Goal: Task Accomplishment & Management: Complete application form

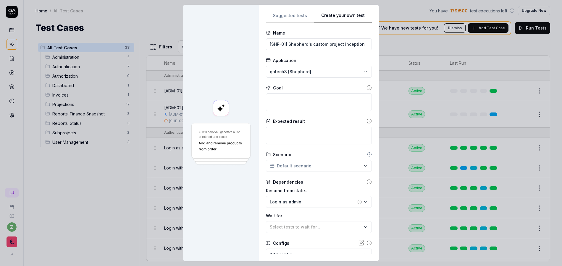
scroll to position [231, 0]
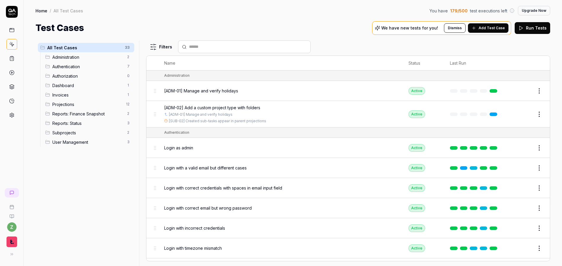
click at [485, 31] on button "Add Test Case" at bounding box center [488, 27] width 40 height 9
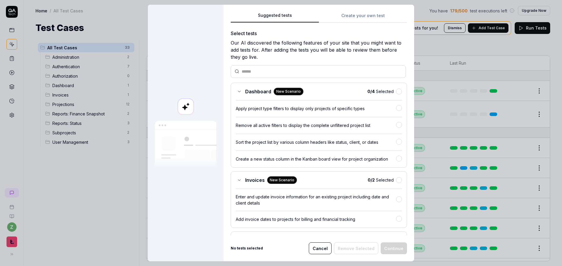
click at [266, 71] on input "text" at bounding box center [322, 72] width 160 height 6
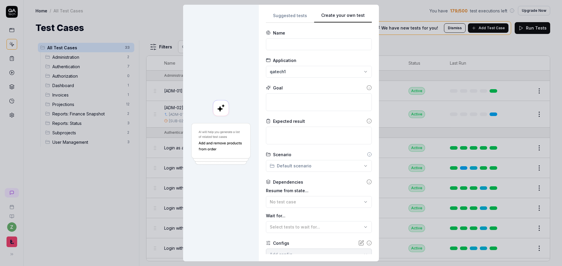
click at [341, 15] on button "Create your own test" at bounding box center [343, 17] width 58 height 11
click at [288, 66] on div "Application qatech1" at bounding box center [319, 67] width 106 height 20
click at [289, 70] on div "**********" at bounding box center [281, 133] width 562 height 266
click at [292, 98] on span "qatech3 [Shepherd]" at bounding box center [288, 99] width 41 height 6
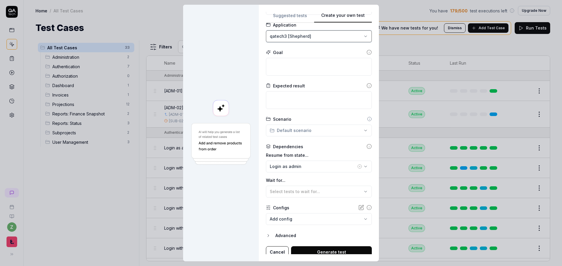
scroll to position [39, 0]
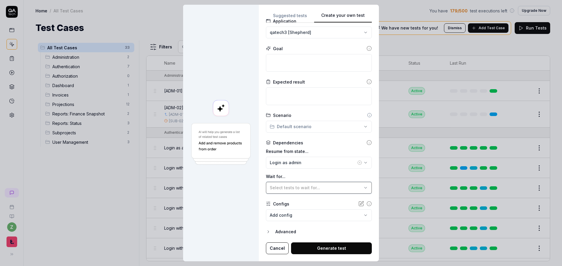
click at [305, 189] on span "Select tests to wait for..." at bounding box center [295, 187] width 50 height 5
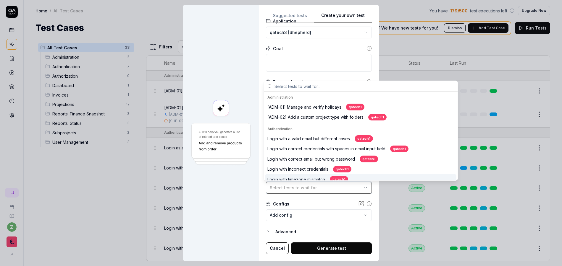
click at [306, 188] on span "Select tests to wait for..." at bounding box center [295, 187] width 50 height 5
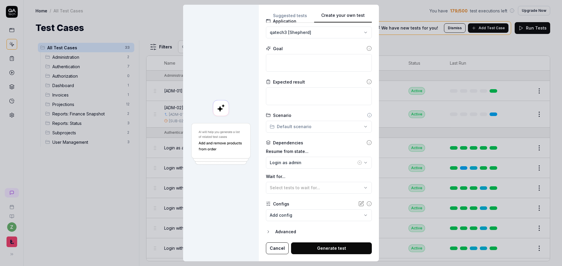
click at [357, 163] on circle "button" at bounding box center [359, 163] width 4 height 4
click at [322, 177] on label "Wait for..." at bounding box center [319, 177] width 106 height 6
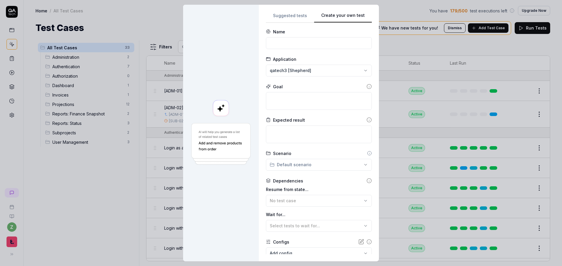
scroll to position [0, 0]
click at [295, 47] on input at bounding box center [319, 44] width 106 height 12
type input "[SHP-01] Shepherd's custom project inception"
click at [303, 102] on textarea at bounding box center [319, 102] width 106 height 18
type textarea "*"
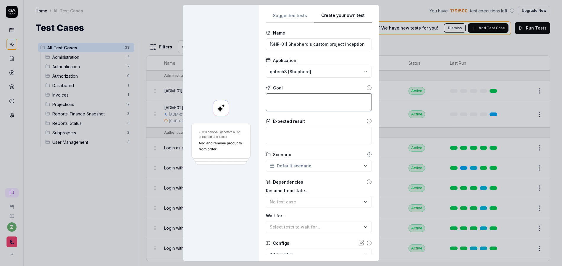
type textarea "C"
type textarea "*"
type textarea "Cr"
type textarea "*"
type textarea "Cre"
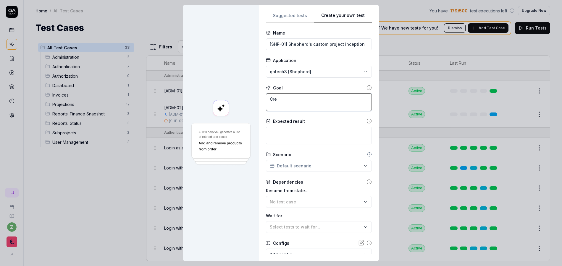
type textarea "*"
type textarea "Crea"
type textarea "*"
type textarea "Creat"
type textarea "*"
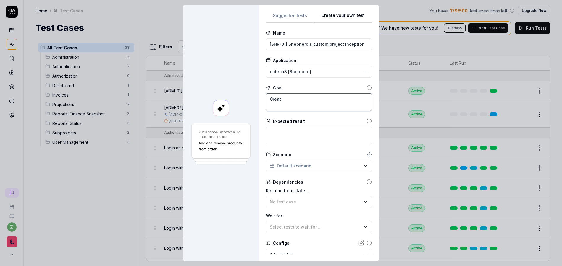
type textarea "Create"
type textarea "*"
type textarea "Create a"
type textarea "*"
type textarea "Create a"
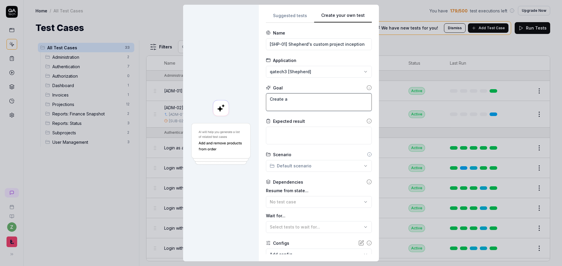
type textarea "*"
type textarea "Create a p"
type textarea "*"
type textarea "Create a pr"
type textarea "*"
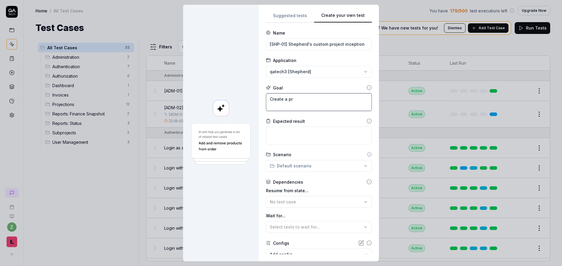
type textarea "Create a pro"
type textarea "*"
type textarea "Create a proj"
type textarea "*"
type textarea "Create a proje"
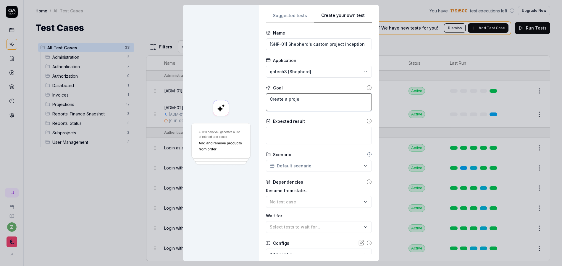
type textarea "*"
type textarea "Create a projec"
type textarea "*"
type textarea "Create a project"
type textarea "*"
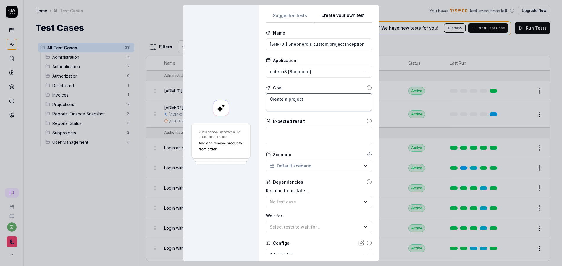
type textarea "Create a project"
type textarea "*"
type textarea "Create a project i"
type textarea "*"
type textarea "Create a project in"
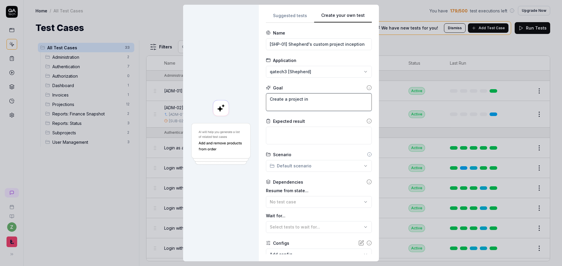
type textarea "*"
type textarea "Create a project in t"
type textarea "*"
type textarea "Create a project in th"
type textarea "*"
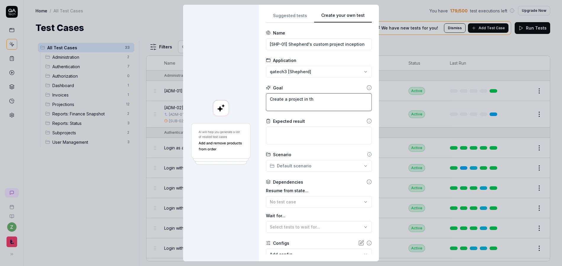
type textarea "Create a project in the"
type textarea "*"
type textarea "Create a project in the"
type textarea "*"
type textarea "Create a project in the s"
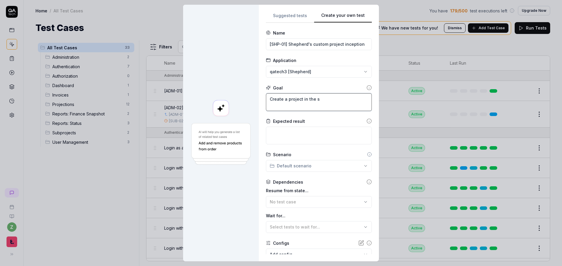
type textarea "*"
type textarea "Create a project in the"
type textarea "*"
type textarea "Create a project in the S"
type textarea "*"
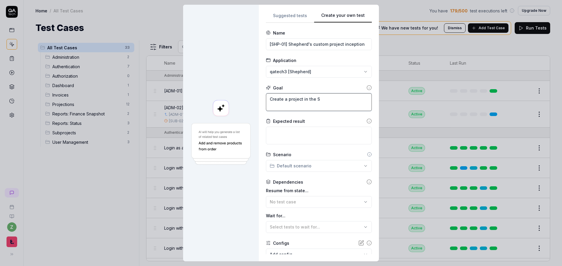
type textarea "Create a project in the Sh"
type textarea "*"
type textarea "Create a project in the She"
type textarea "*"
type textarea "Create a project in the Shep"
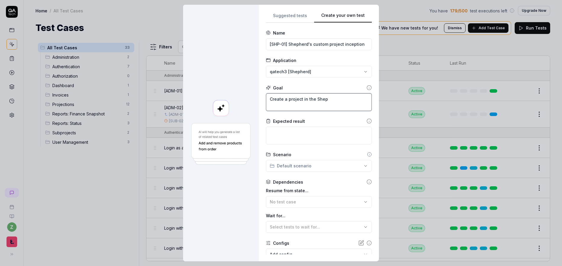
type textarea "*"
type textarea "Create a project in the Sheph"
type textarea "*"
type textarea "Create a project in the Shephe"
type textarea "*"
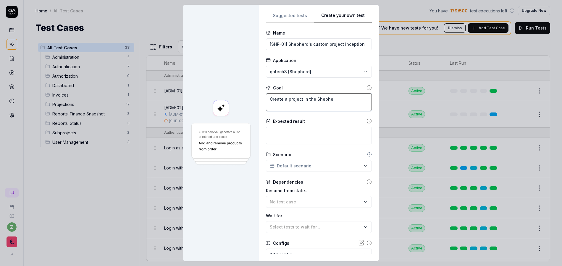
type textarea "Create a project in the Shepher"
type textarea "*"
type textarea "Create a project in the Shepherd"
type textarea "*"
type textarea "Create a project in the Shepherd"
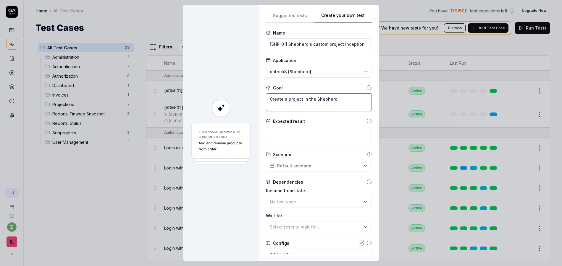
type textarea "*"
type textarea "Create a project in the Shepherd t"
type textarea "*"
type textarea "Create a project in the Shepherd te"
type textarea "*"
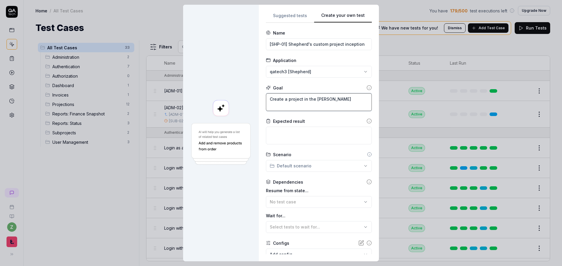
type textarea "Create a project in the Shepherd ten"
type textarea "*"
type textarea "Create a project in the Shepherd tena"
type textarea "*"
type textarea "Create a project in the Shepherd tenan"
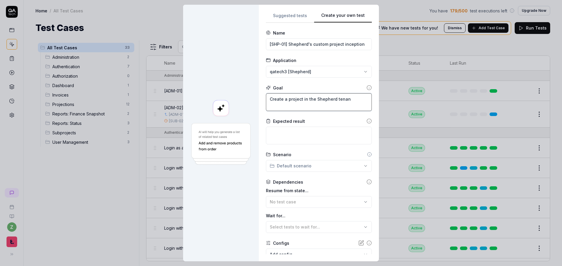
type textarea "*"
type textarea "Create a project in the Shepherd tenant"
type textarea "*"
type textarea "Create a project in the Shepherd tenant,"
type textarea "*"
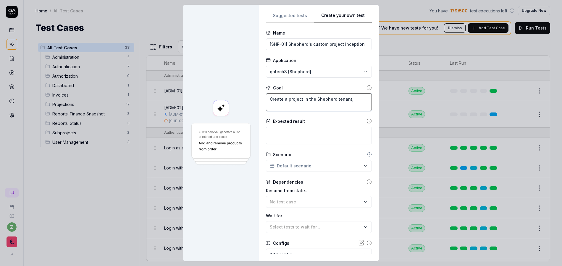
type textarea "Create a project in the Shepherd tenant,"
type textarea "*"
type textarea "Create a project in the Shepherd tenant, w"
type textarea "*"
type textarea "Create a project in the Shepherd tenant, wh"
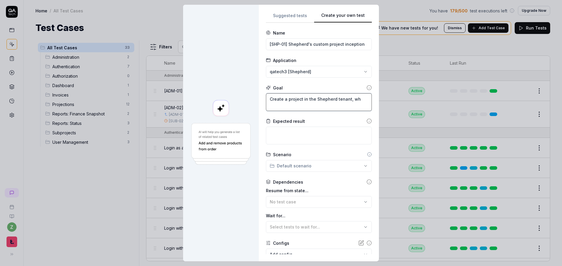
type textarea "*"
type textarea "Create a project in the Shepherd tenant, whi"
type textarea "*"
type textarea "Create a project in the Shepherd tenant, whic"
type textarea "*"
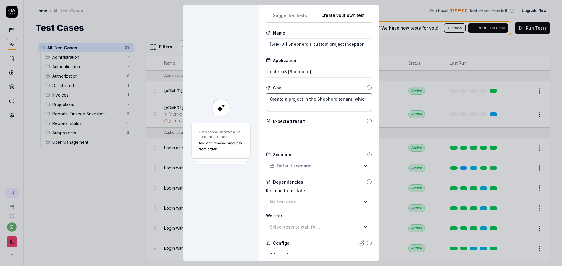
type textarea "Create a project in the Shepherd tenant, which"
type textarea "*"
type textarea "Create a project in the Shepherd tenant, which"
type textarea "*"
type textarea "Create a project in the Shepherd tenant, which h"
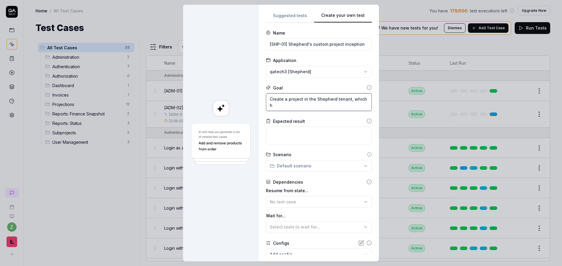
type textarea "*"
type textarea "Create a project in the Shepherd tenant, which ha"
type textarea "*"
type textarea "Create a project in the Shepherd tenant, which has"
type textarea "*"
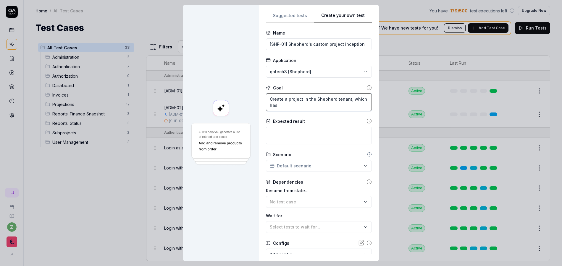
type textarea "Create a project in the Shepherd tenant, which has"
type textarea "*"
type textarea "Create a project in the Shepherd tenant, which has s"
type textarea "*"
type textarea "Create a project in the Shepherd tenant, which has spe"
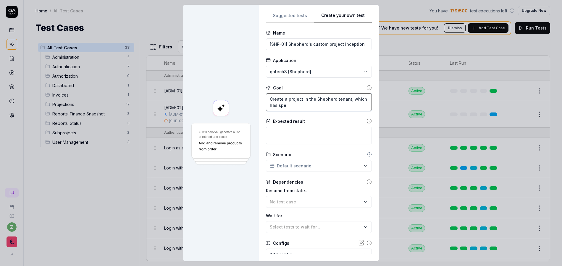
type textarea "*"
type textarea "Create a project in the Shepherd tenant, which has spec"
type textarea "*"
type textarea "Create a project in the Shepherd tenant, which has speci"
type textarea "*"
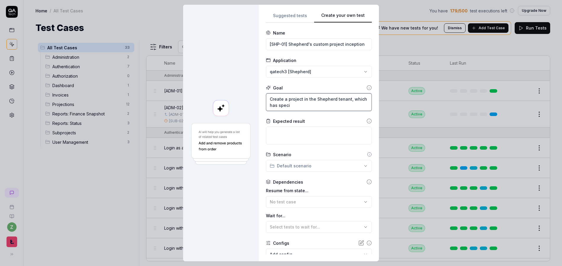
type textarea "Create a project in the Shepherd tenant, which has specia"
type textarea "*"
type textarea "Create a project in the Shepherd tenant, which has special"
type textarea "*"
type textarea "Create a project in the Shepherd tenant, which has special"
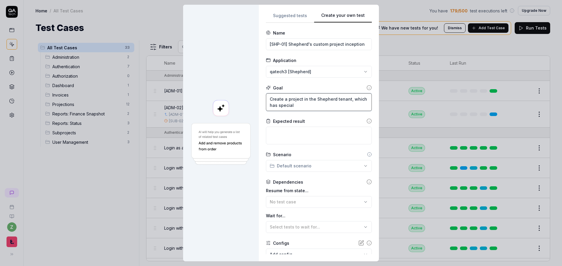
type textarea "*"
type textarea "Create a project in the Shepherd tenant, which has special s"
type textarea "*"
type textarea "Create a project in the Shepherd tenant, which has special se"
type textarea "*"
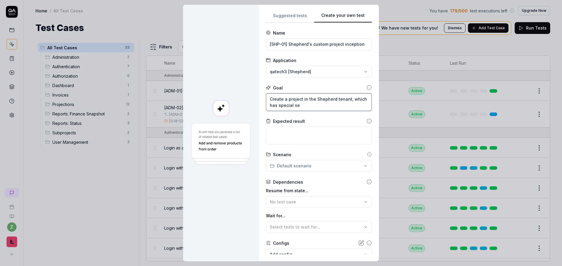
type textarea "Create a project in the Shepherd tenant, which has special set"
type textarea "*"
type textarea "Create a project in the Shepherd tenant, which has special setu"
type textarea "*"
type textarea "Create a project in the Shepherd tenant, which has special setup"
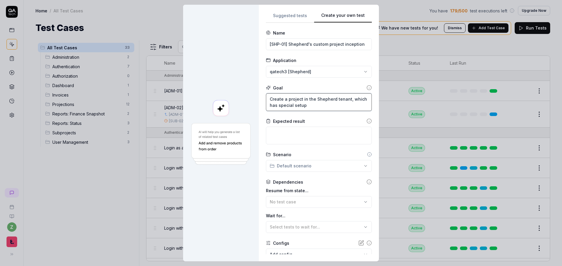
type textarea "*"
type textarea "Create a project in the Shepherd tenant, which has special setups"
type textarea "*"
type textarea "Create a project in the Shepherd tenant, which has special setups."
type textarea "*"
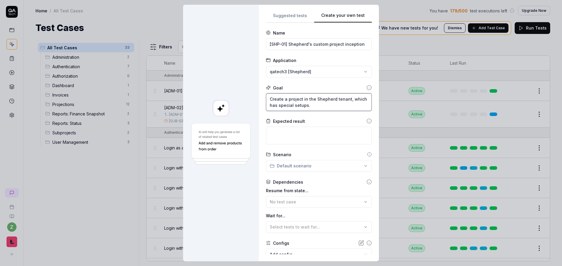
type textarea "Create a project in the Shepherd tenant, which has special setups."
click at [302, 99] on textarea "Create a project in the Shepherd tenant, which has special setups." at bounding box center [319, 102] width 106 height 18
click at [301, 98] on textarea "Create a project in the Shepherd tenant, which has special setups." at bounding box center [319, 102] width 106 height 18
type textarea "*"
type textarea "Create a project fin the Shepherd tenant, which has special setups."
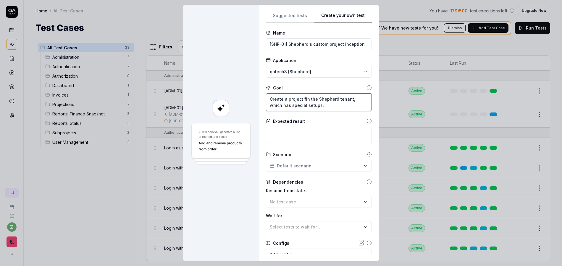
type textarea "*"
type textarea "Create a project forin the Shepherd tenant, which has special setups."
type textarea "*"
type textarea "Create a project for in the Shepherd tenant, which has special setups."
type textarea "*"
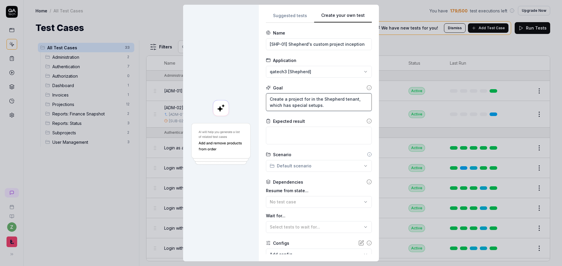
type textarea "Create a project for tin the Shepherd tenant, which has special setups."
type textarea "*"
type textarea "Create a project for thin the Shepherd tenant, which has special setups."
type textarea "*"
type textarea "Create a project for thein the Shepherd tenant, which has special setups."
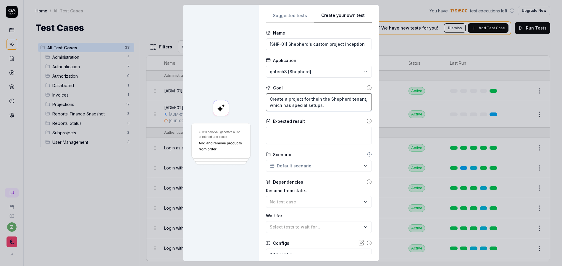
type textarea "*"
type textarea "Create a project for the Nin the Shepherd tenant, which has special setups."
type textarea "*"
type textarea "Create a project for the Niin the Shepherd tenant, which has special setups."
type textarea "*"
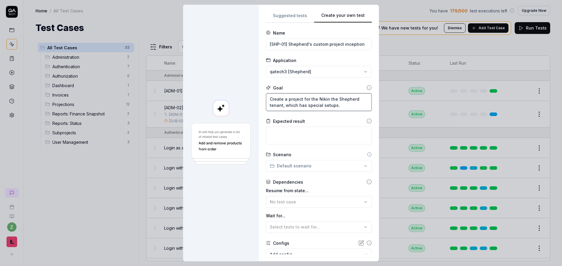
type textarea "Create a project for the Nikein the Shepherd tenant, which has special setups."
type textarea "*"
type textarea "Create a project for the Nike in the Shepherd tenant, which has special setups."
type textarea "*"
type textarea "Create a project for the Nike bin the Shepherd tenant, which has special setups."
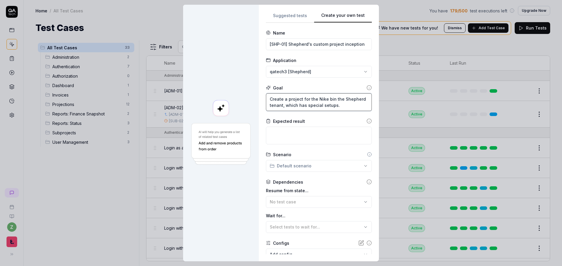
type textarea "*"
type textarea "Create a project for the Nike brin the Shepherd tenant, which has special setup…"
type textarea "*"
type textarea "Create a project for the Nike brain the Shepherd tenant, which has special setu…"
type textarea "*"
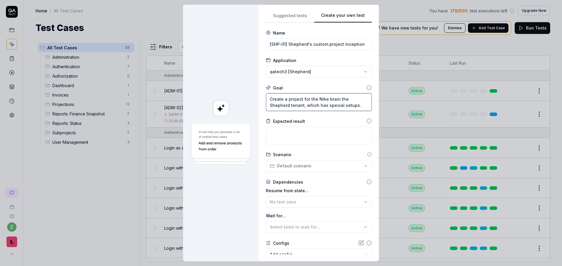
type textarea "Create a project for the Nike branin the Shepherd tenant, which has special set…"
type textarea "*"
type textarea "Create a project for the Nike brandin the Shepherd tenant, which has special se…"
type textarea "*"
type textarea "Create a project for the Nike brand in the Shepherd tenant, which has special s…"
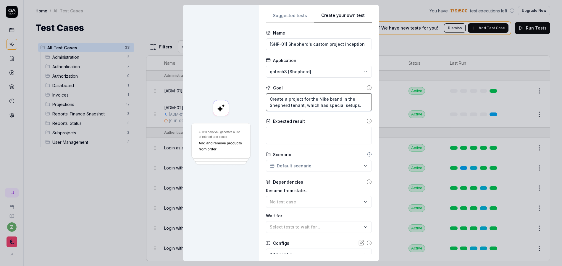
click at [357, 105] on textarea "Create a project for the Nike brand in the Shepherd tenant, which has special s…" at bounding box center [319, 102] width 106 height 18
type textarea "*"
type textarea "Create a project for the Nike brand in the Shepherd tenant, which has special s…"
type textarea "*"
type textarea "Create a project for the Nike brand in the Shepherd tenant, which has special s…"
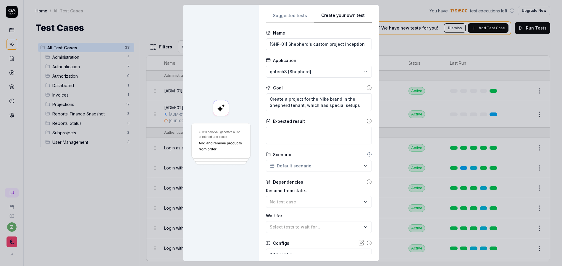
click at [330, 147] on form "**********" at bounding box center [319, 162] width 106 height 264
click at [313, 136] on textarea at bounding box center [319, 136] width 106 height 18
type textarea "*"
type textarea "W"
type textarea "*"
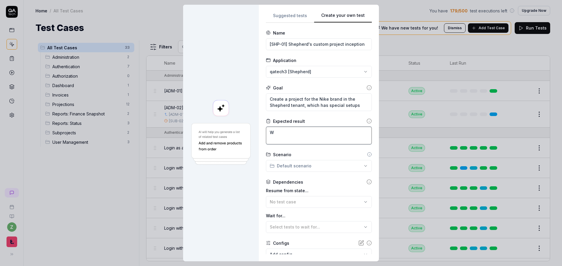
type textarea "Wh"
type textarea "*"
type textarea "Whi"
type textarea "*"
type textarea "Whil"
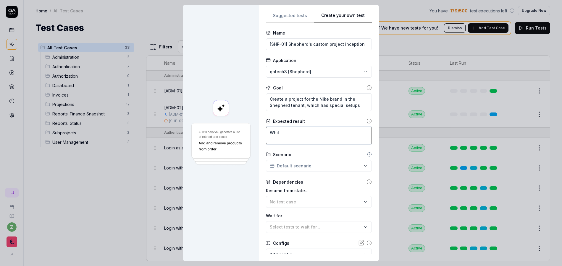
type textarea "*"
type textarea "While"
type textarea "*"
type textarea "While c"
type textarea "*"
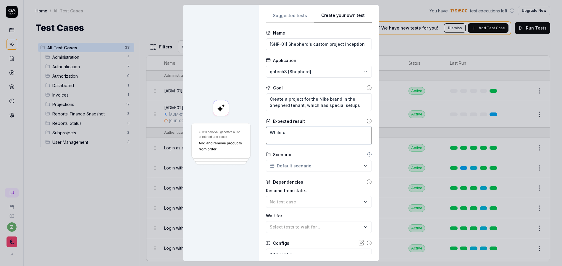
type textarea "While cr"
type textarea "*"
type textarea "While cre"
type textarea "*"
type textarea "While crea"
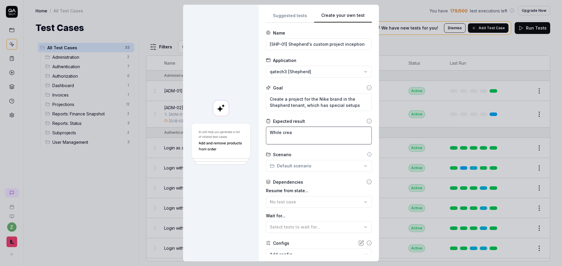
type textarea "*"
type textarea "While creat"
type textarea "*"
type textarea "While creati"
type textarea "*"
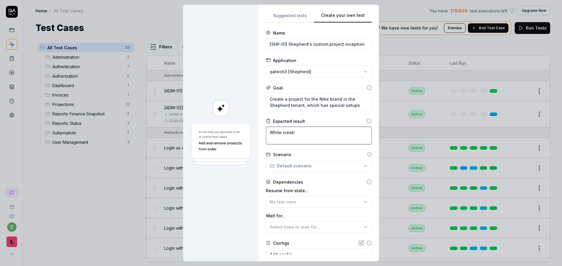
type textarea "While creatin"
type textarea "*"
type textarea "While creating"
type textarea "*"
type textarea "While creating,"
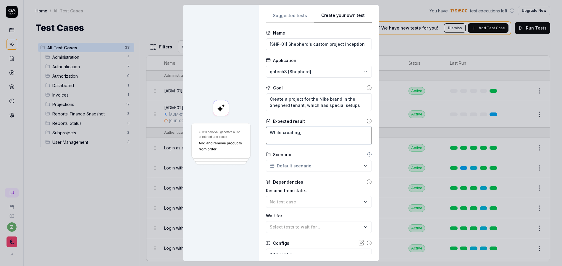
type textarea "*"
type textarea "While creating,"
type textarea "*"
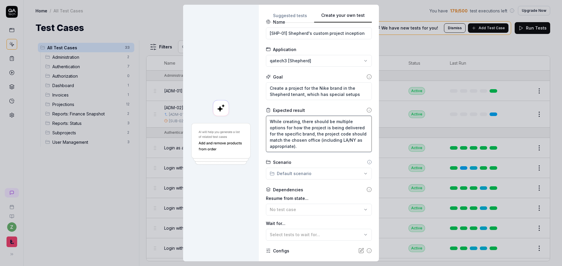
scroll to position [58, 0]
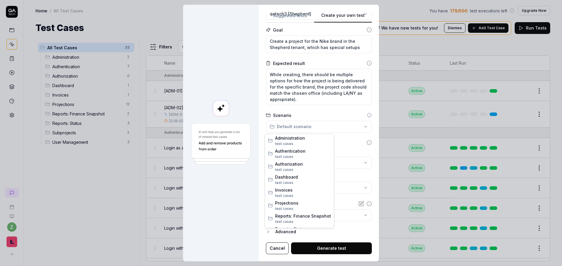
click at [318, 125] on div "**********" at bounding box center [281, 133] width 562 height 266
click at [317, 112] on div "**********" at bounding box center [281, 133] width 562 height 266
click at [310, 129] on div "**********" at bounding box center [281, 133] width 562 height 266
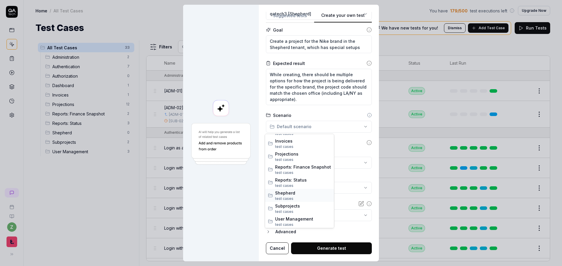
click at [290, 194] on span "Shepherd" at bounding box center [303, 193] width 56 height 6
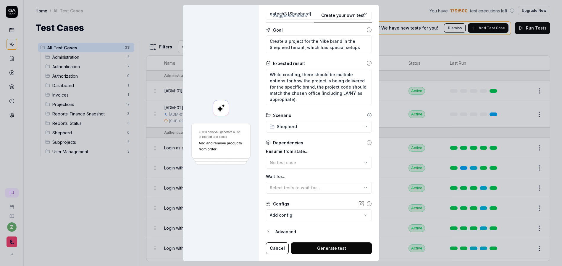
click at [297, 172] on div "Resume from state... No test case Wait for... Select tests to wait for..." at bounding box center [319, 171] width 106 height 46
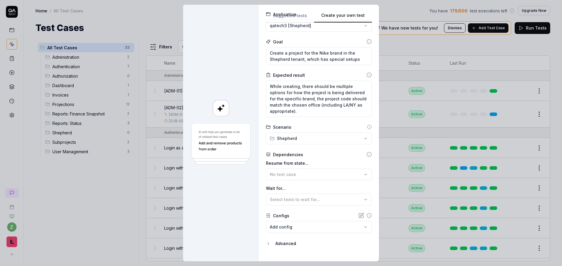
scroll to position [58, 0]
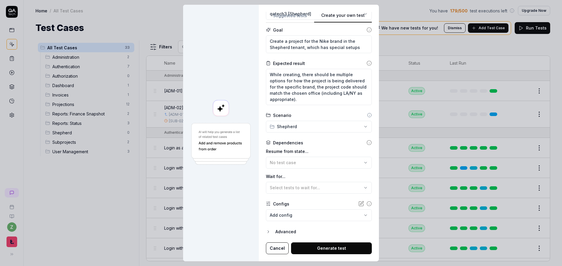
click at [287, 213] on body "z Home / All Test Cases You have 179 / 500 test executions left Upgrade Now Hom…" at bounding box center [281, 133] width 562 height 266
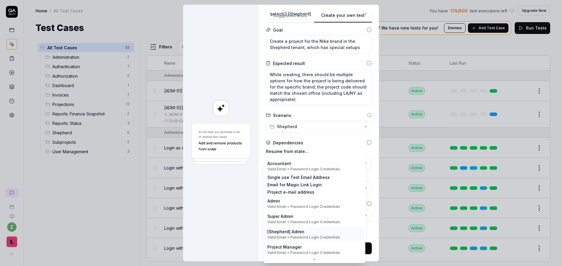
scroll to position [0, 0]
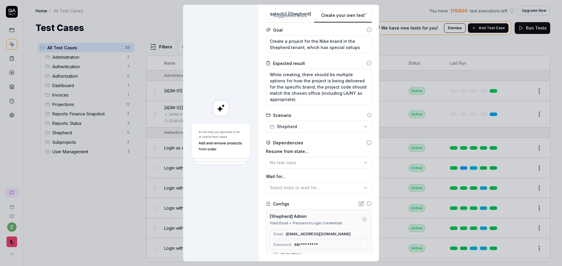
drag, startPoint x: 229, startPoint y: 203, endPoint x: 234, endPoint y: 202, distance: 4.5
click at [229, 202] on div at bounding box center [221, 133] width 76 height 257
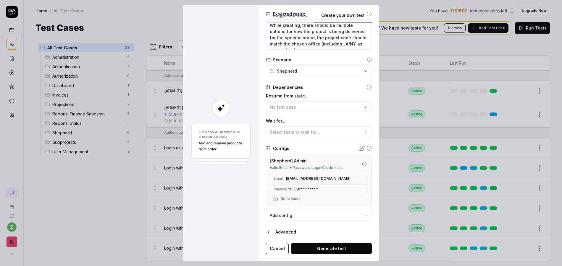
scroll to position [108, 0]
click at [357, 178] on icon at bounding box center [355, 178] width 5 height 5
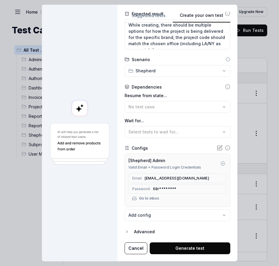
click at [216, 179] on icon at bounding box center [214, 178] width 5 height 5
click at [179, 189] on icon at bounding box center [181, 189] width 5 height 5
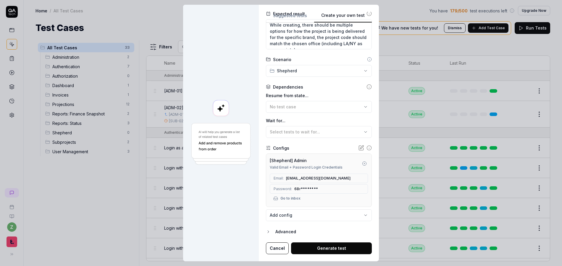
click at [326, 249] on button "Generate test" at bounding box center [331, 249] width 81 height 12
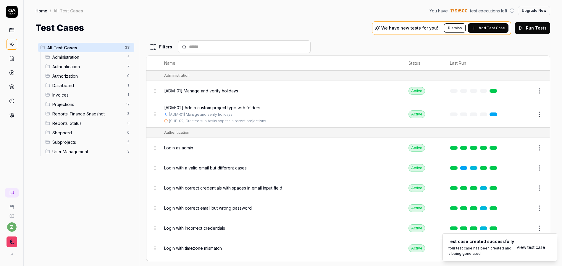
click at [535, 247] on link "View test case" at bounding box center [530, 247] width 29 height 6
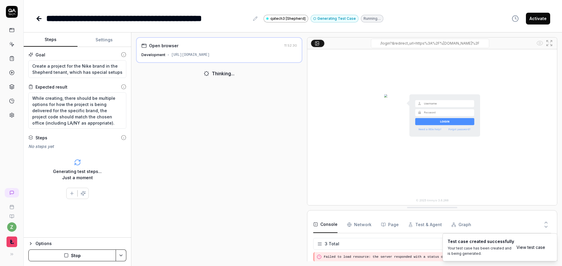
scroll to position [5, 0]
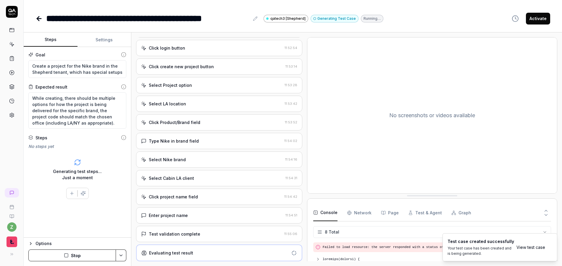
scroll to position [182, 0]
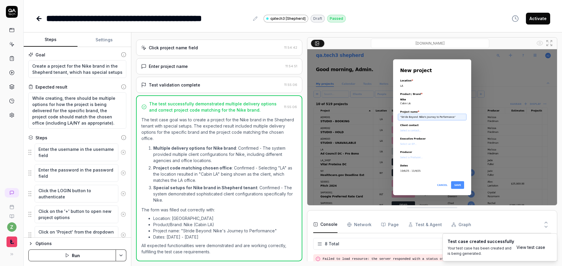
click at [197, 92] on div "Test validation complete 11:55:06" at bounding box center [219, 85] width 166 height 16
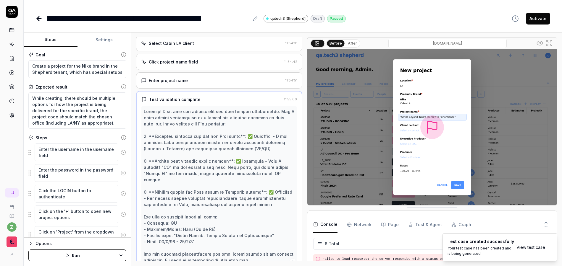
scroll to position [169, 0]
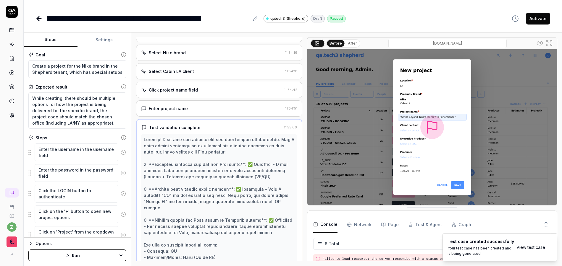
click at [174, 92] on div "Click project name field" at bounding box center [173, 90] width 49 height 6
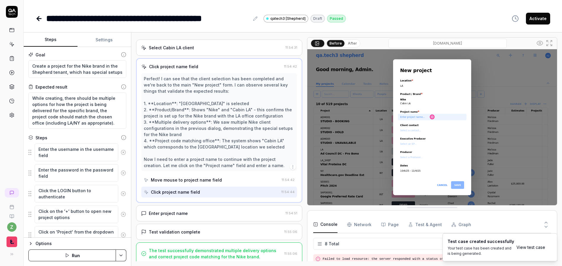
scroll to position [196, 0]
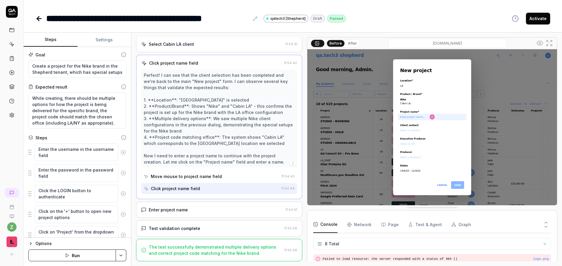
click at [184, 208] on div "Enter project name" at bounding box center [168, 210] width 39 height 6
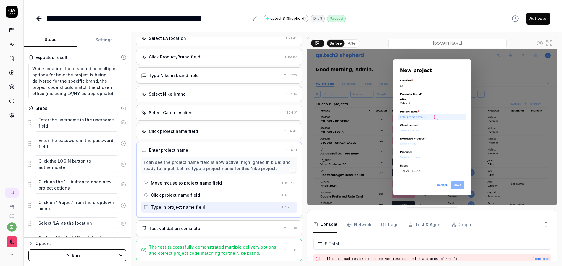
scroll to position [35, 0]
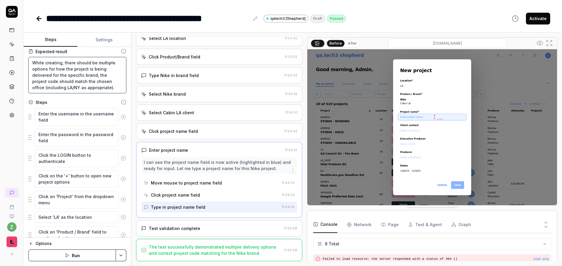
click at [104, 88] on textarea "While creating, there should be multiple options for how the project is being d…" at bounding box center [77, 75] width 98 height 36
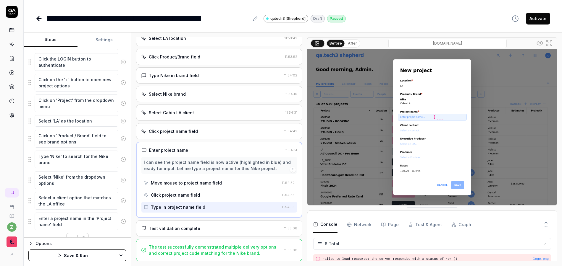
scroll to position [149, 0]
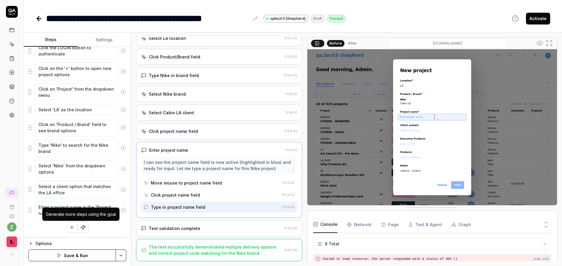
click at [82, 228] on icon "button" at bounding box center [82, 227] width 5 height 5
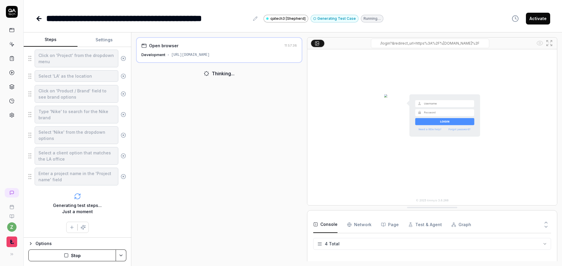
scroll to position [17, 0]
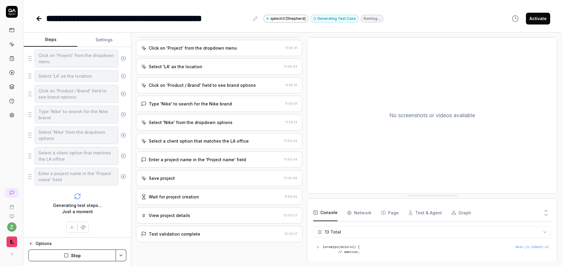
scroll to position [99, 0]
click at [183, 212] on div "View project details 12:00:07" at bounding box center [219, 216] width 166 height 16
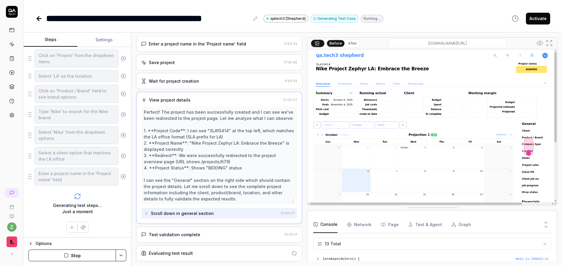
click at [185, 235] on div "Test validation complete" at bounding box center [174, 235] width 51 height 6
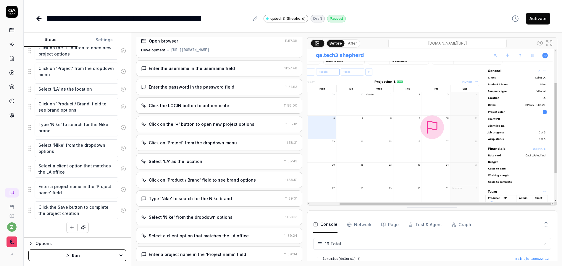
scroll to position [0, 0]
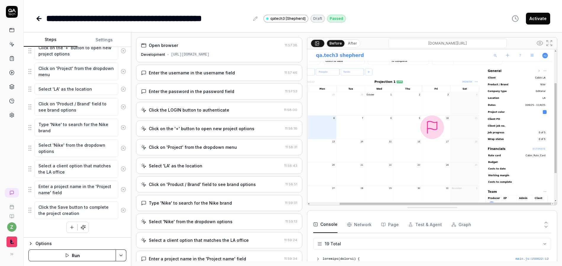
click at [545, 20] on button "Activate" at bounding box center [538, 19] width 24 height 12
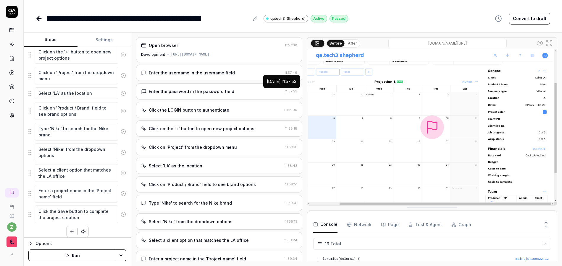
scroll to position [170, 0]
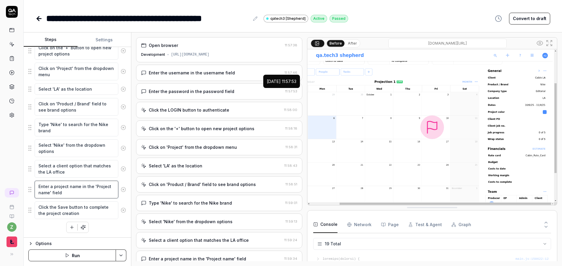
click at [69, 192] on textarea "Enter a project name in the 'Project name' field" at bounding box center [77, 190] width 84 height 18
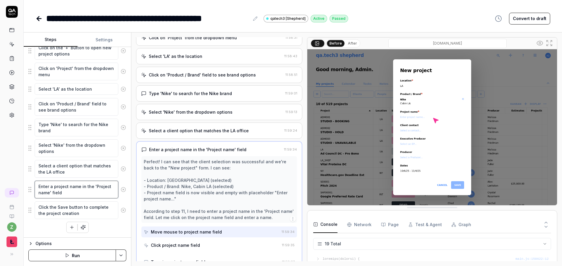
scroll to position [115, 0]
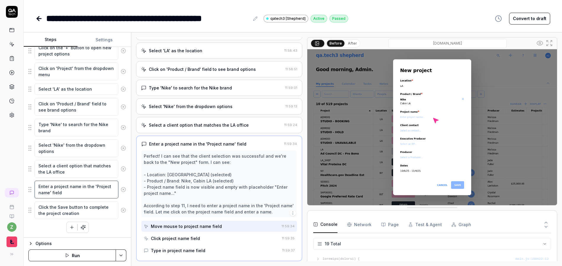
drag, startPoint x: 79, startPoint y: 187, endPoint x: 54, endPoint y: 187, distance: 25.1
click at [54, 187] on textarea "Enter a project name in the 'Project name' field" at bounding box center [77, 190] width 84 height 18
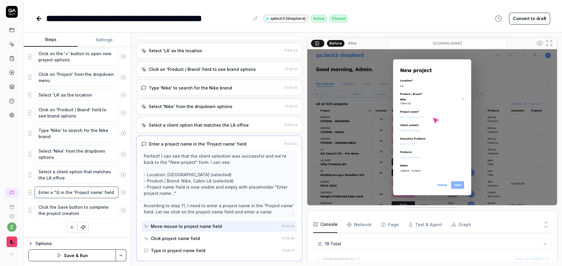
scroll to position [170, 0]
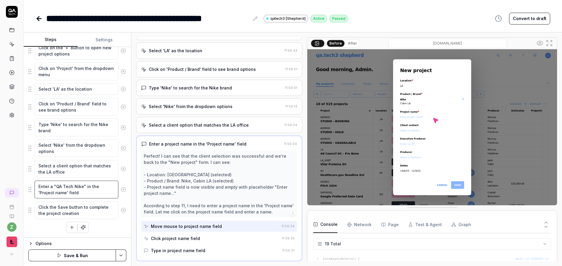
drag, startPoint x: 72, startPoint y: 188, endPoint x: 62, endPoint y: 188, distance: 9.5
click at [62, 188] on textarea "Enter a "QA Tech Nike" in the 'Project name' field" at bounding box center [77, 190] width 84 height 18
click at [82, 206] on textarea "Click the Save button to complete the project creation" at bounding box center [77, 211] width 84 height 18
click at [121, 253] on html "**********" at bounding box center [281, 133] width 562 height 266
click at [74, 213] on div "Save" at bounding box center [91, 214] width 75 height 13
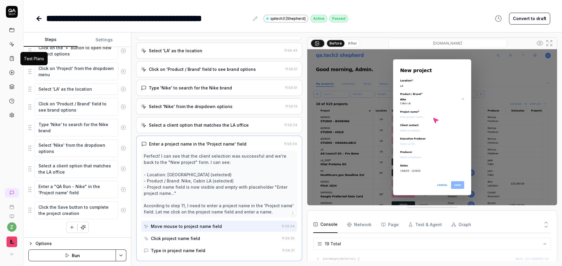
click at [14, 60] on icon at bounding box center [11, 58] width 5 height 5
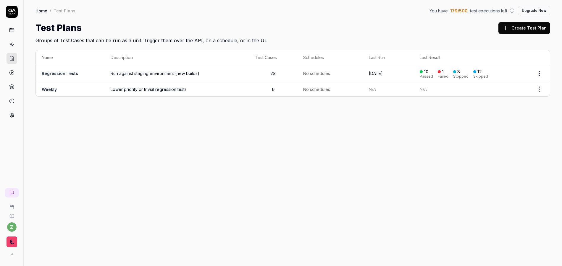
click at [68, 73] on link "Regression Tests" at bounding box center [60, 73] width 36 height 5
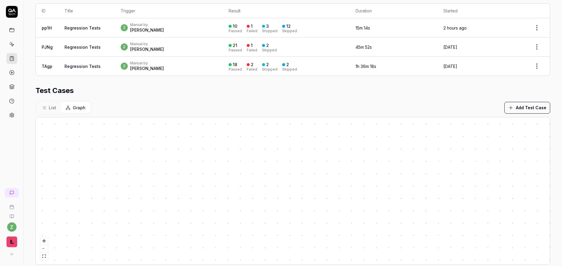
scroll to position [108, 0]
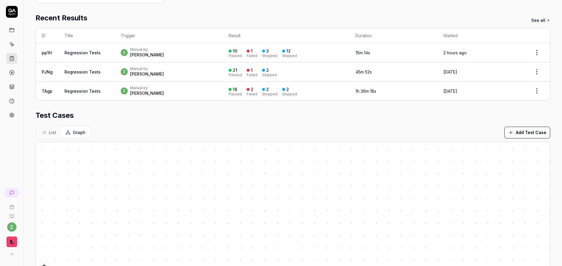
click at [534, 55] on html "**********" at bounding box center [281, 133] width 562 height 266
drag, startPoint x: 415, startPoint y: 121, endPoint x: 334, endPoint y: 117, distance: 80.5
click at [414, 121] on html "**********" at bounding box center [281, 133] width 562 height 266
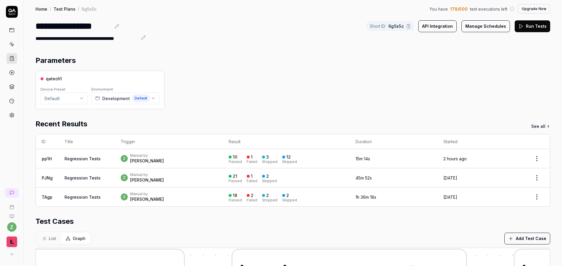
scroll to position [1, 0]
click at [184, 157] on div "z Manual by zach" at bounding box center [169, 159] width 96 height 11
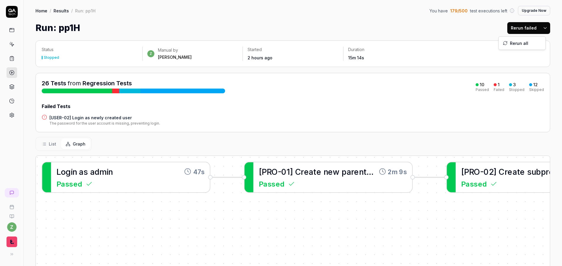
click at [537, 29] on html "z Home / Results / Run: pp1H You have 179 / 500 test executions left Upgrade No…" at bounding box center [281, 133] width 562 height 266
click at [521, 44] on div "Rerun all" at bounding box center [521, 43] width 47 height 13
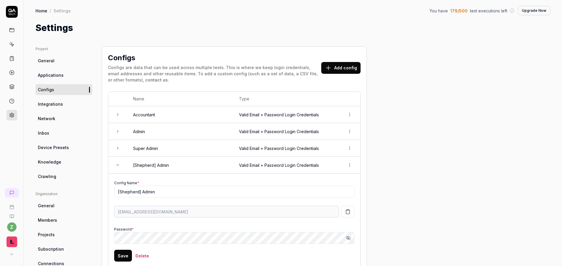
scroll to position [147, 0]
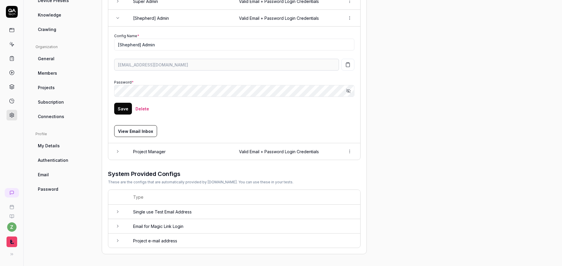
click at [213, 112] on form "Config Name * [Shepherd] Admin swift9761-verifier-t6d8ka@qatech.email Password …" at bounding box center [234, 77] width 240 height 88
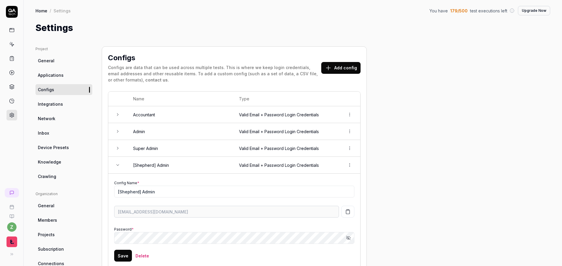
scroll to position [107, 0]
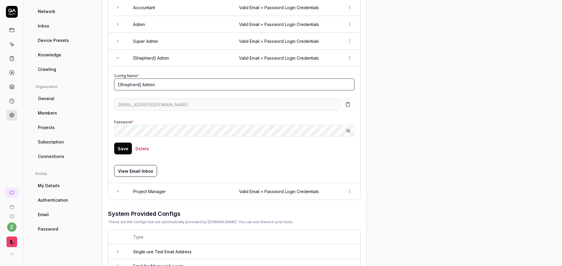
drag, startPoint x: 156, startPoint y: 85, endPoint x: 113, endPoint y: 85, distance: 43.2
click at [113, 85] on td "Config Name * [Shepherd] Admin swift9761-verifier-t6d8ka@qatech.email Password …" at bounding box center [234, 125] width 252 height 117
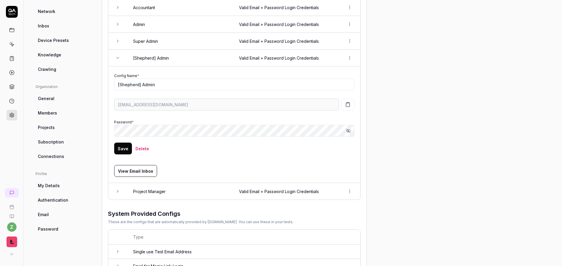
click at [405, 56] on div "Project General Applications Configs Integrations Network Inbox Device Presets …" at bounding box center [292, 116] width 514 height 355
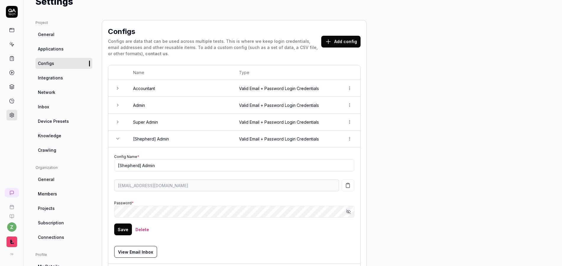
scroll to position [1, 0]
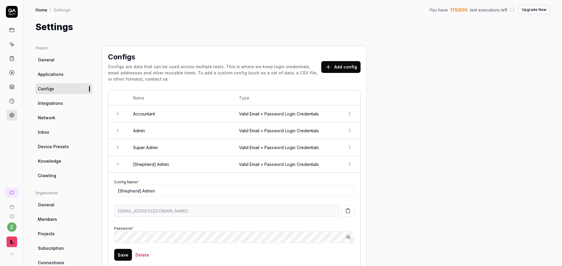
click at [10, 42] on icon at bounding box center [11, 44] width 5 height 5
click at [12, 43] on icon at bounding box center [11, 44] width 5 height 5
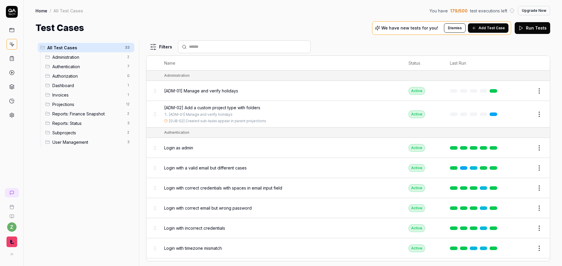
click at [127, 48] on html "z Home / All Test Cases You have 179 / 500 test executions left Upgrade Now Hom…" at bounding box center [281, 133] width 562 height 266
click at [114, 60] on div "Add Scenario" at bounding box center [107, 59] width 47 height 13
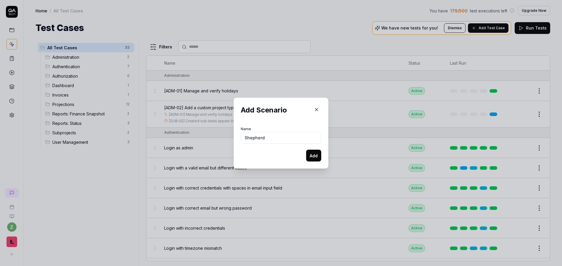
type input "Shepherd"
click at [316, 158] on button "Add" at bounding box center [313, 156] width 15 height 12
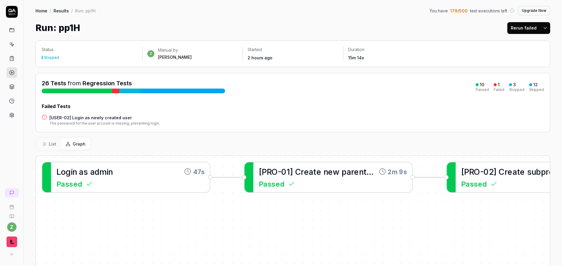
click at [83, 10] on div "Run: pp1H" at bounding box center [85, 11] width 20 height 6
click at [67, 11] on link "Results" at bounding box center [61, 11] width 15 height 6
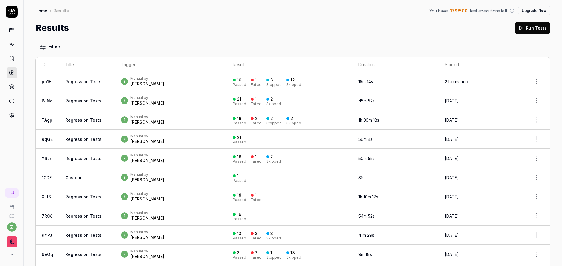
click at [16, 12] on icon at bounding box center [12, 12] width 12 height 12
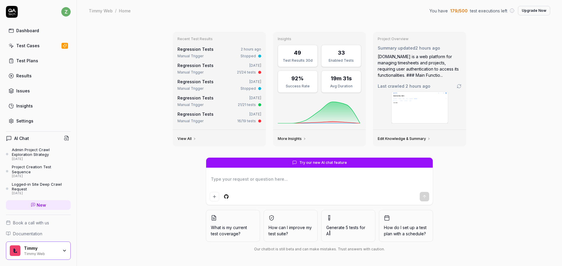
type textarea "*"
click at [191, 48] on link "Regression Tests" at bounding box center [195, 49] width 36 height 5
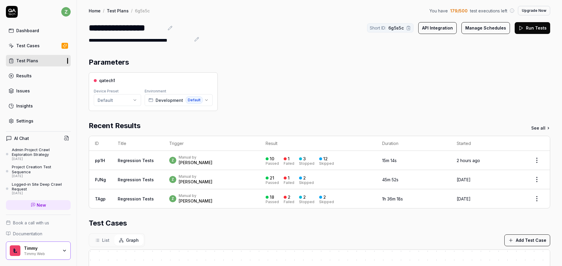
click at [204, 158] on div "z Manual by zach" at bounding box center [211, 160] width 85 height 11
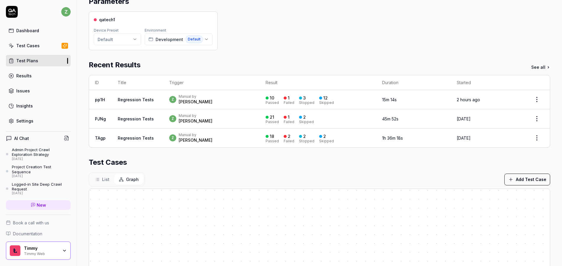
scroll to position [104, 0]
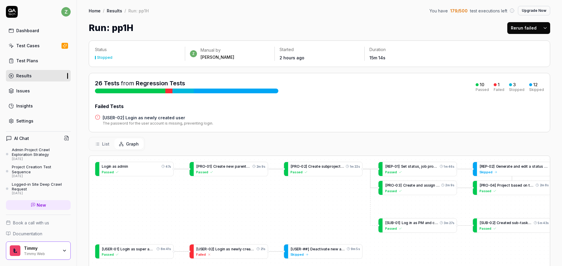
click at [541, 29] on html "z Dashboard Test Cases Test Plans Results Issues Insights Settings AI Chat Admi…" at bounding box center [281, 133] width 562 height 266
click at [522, 46] on div "Rerun all" at bounding box center [521, 43] width 47 height 13
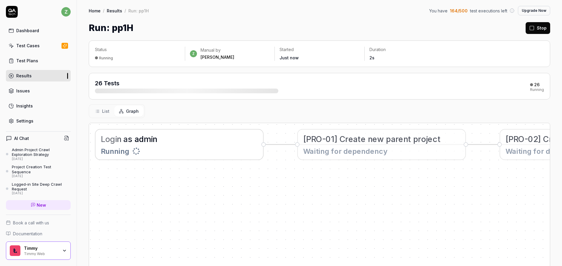
click at [533, 31] on button "Stop" at bounding box center [537, 28] width 25 height 12
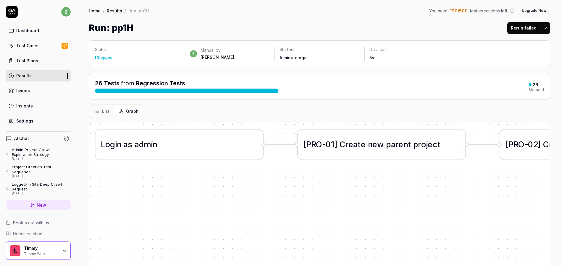
click at [33, 27] on div "Dashboard" at bounding box center [27, 30] width 23 height 6
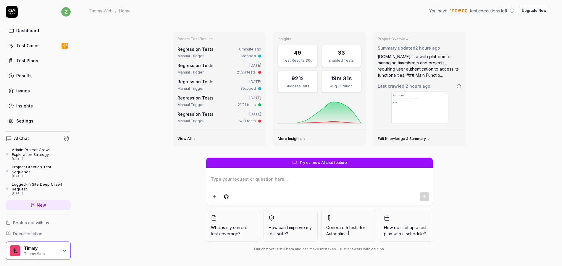
click at [28, 62] on div "Test Plans" at bounding box center [27, 61] width 22 height 6
type textarea "*"
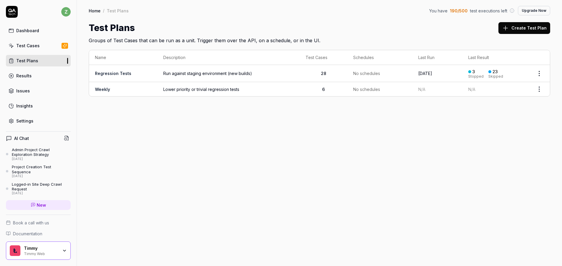
click at [142, 73] on td "Regression Tests" at bounding box center [123, 73] width 68 height 17
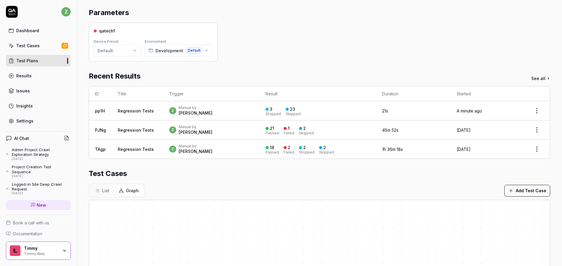
scroll to position [71, 0]
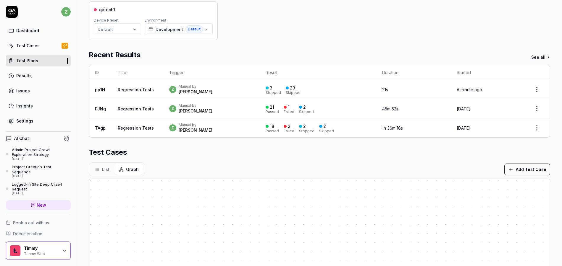
click at [526, 169] on button "Add Test Case" at bounding box center [527, 170] width 46 height 12
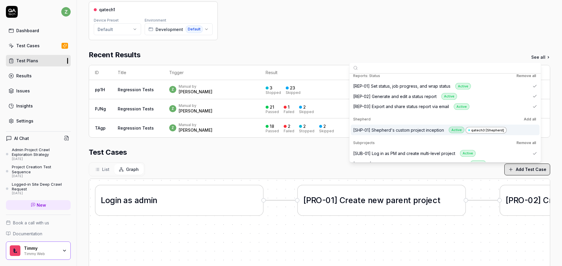
scroll to position [362, 0]
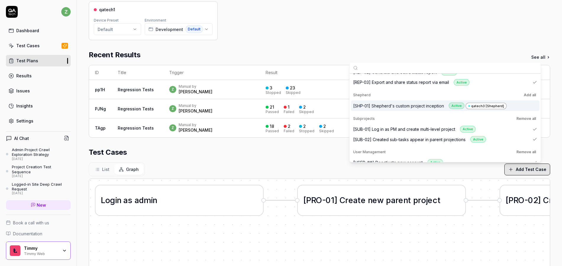
click at [522, 109] on div "[SHP-01] Shepherd's custom project inception Active qatech3 [Shepherd]" at bounding box center [445, 106] width 189 height 11
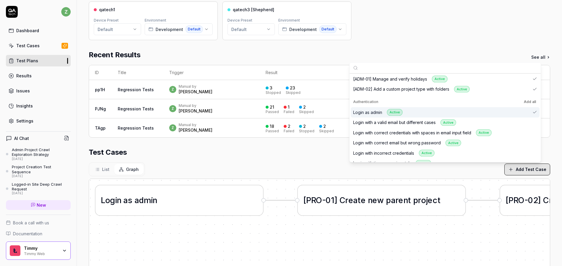
scroll to position [0, 0]
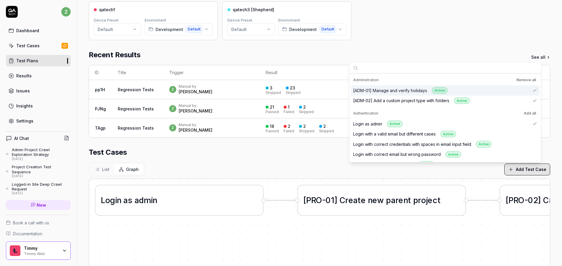
click at [472, 29] on div "qatech1 Device Preset Default Environment Development Default qatech3 [Shepherd…" at bounding box center [319, 20] width 461 height 39
